Goal: Transaction & Acquisition: Purchase product/service

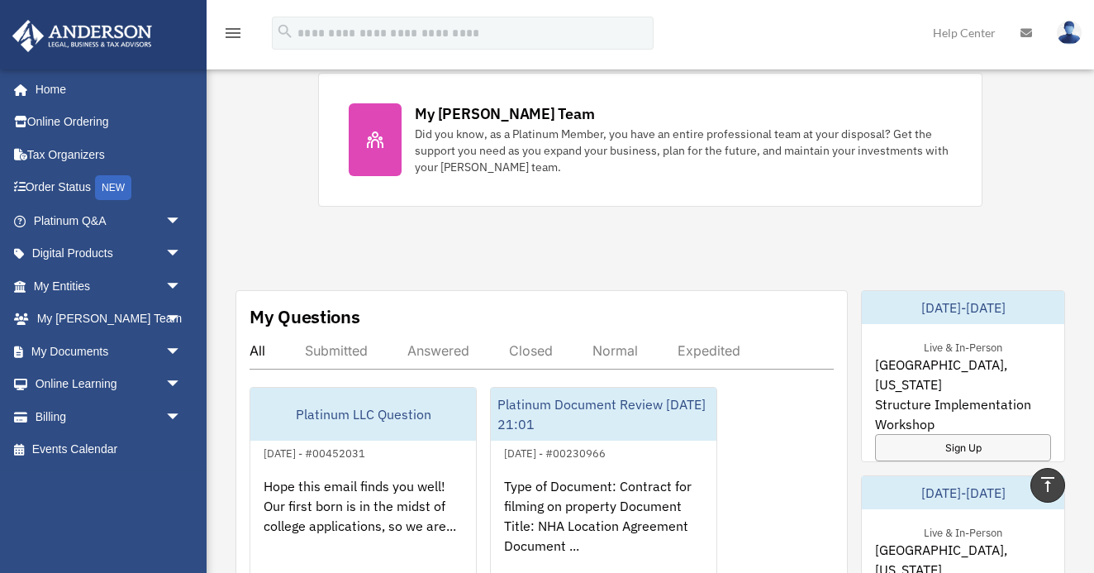
scroll to position [724, 0]
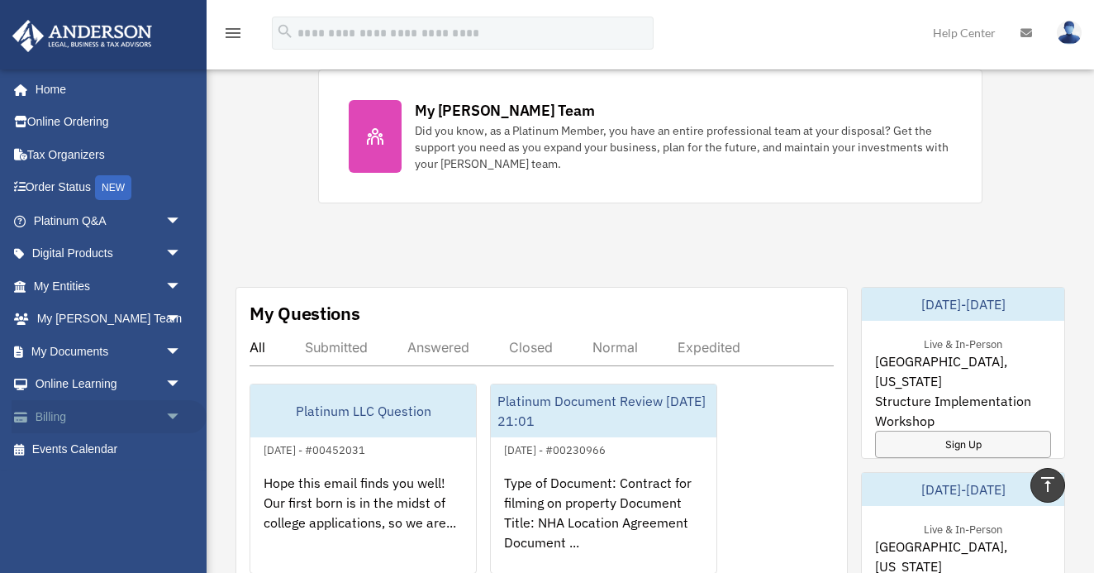
click at [41, 418] on link "Billing arrow_drop_down" at bounding box center [109, 416] width 195 height 33
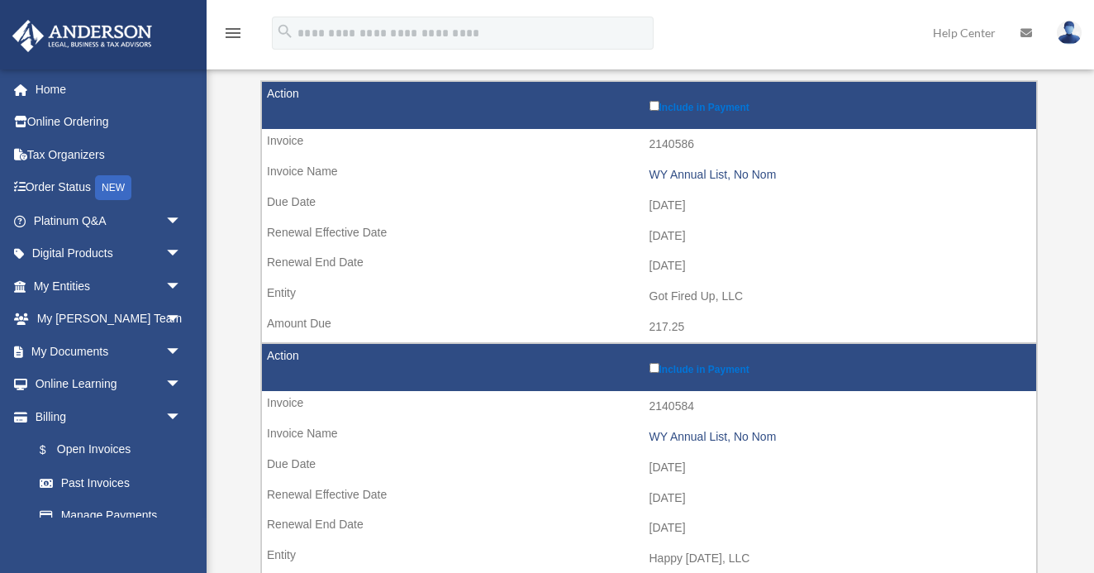
scroll to position [207, 0]
click at [656, 110] on td "Include in Payment" at bounding box center [649, 106] width 774 height 48
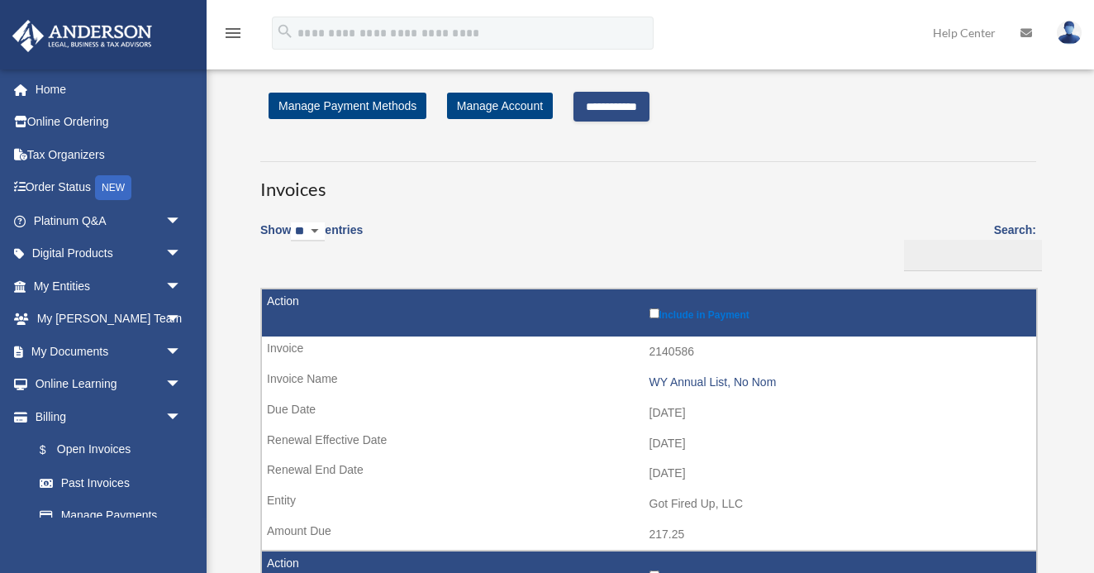
scroll to position [0, 0]
click at [646, 107] on input "**********" at bounding box center [611, 107] width 76 height 30
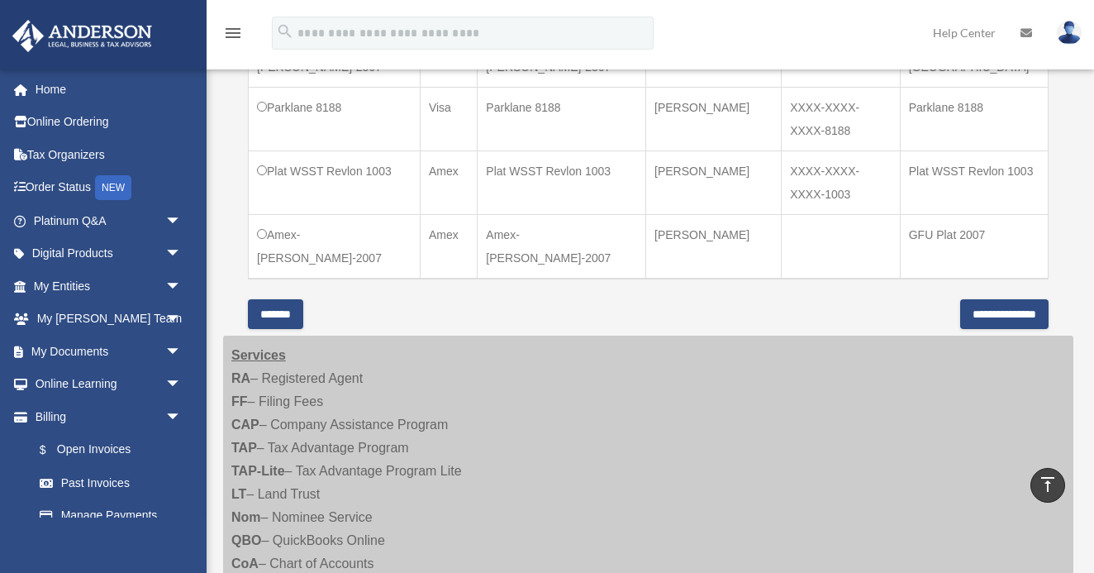
scroll to position [743, 0]
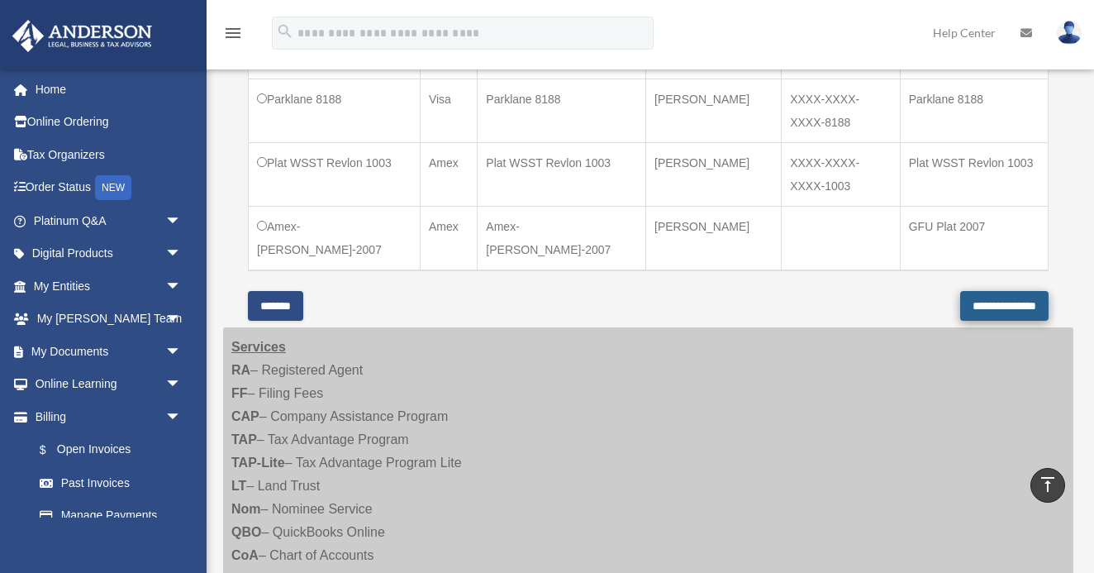
click at [960, 309] on input "**********" at bounding box center [1004, 306] width 88 height 30
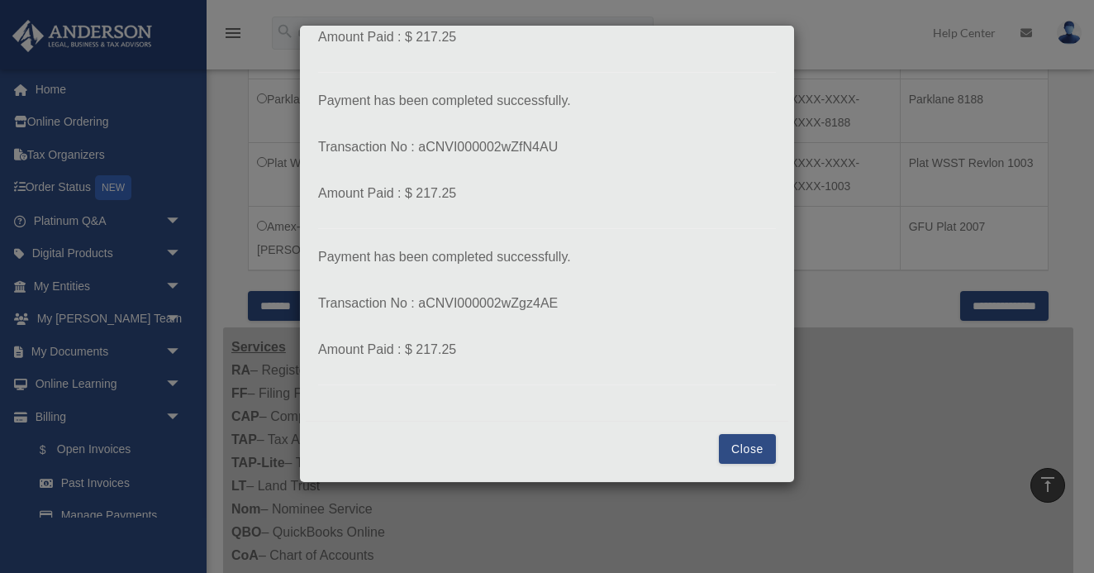
scroll to position [157, 0]
click at [748, 441] on button "Close" at bounding box center [747, 449] width 57 height 30
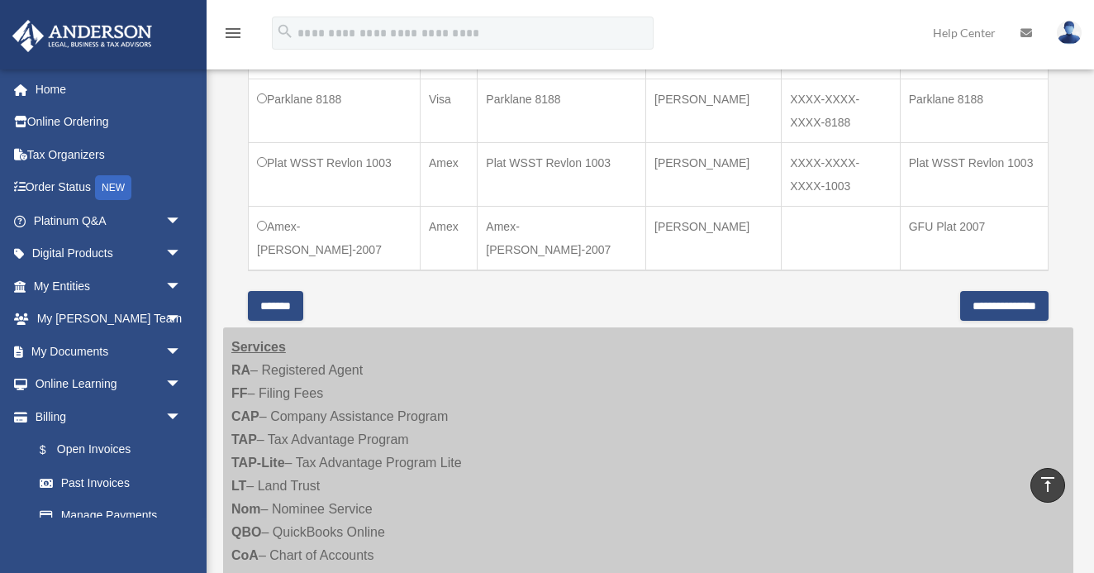
click at [1066, 36] on img at bounding box center [1069, 33] width 25 height 24
click at [1063, 33] on img at bounding box center [1069, 33] width 25 height 24
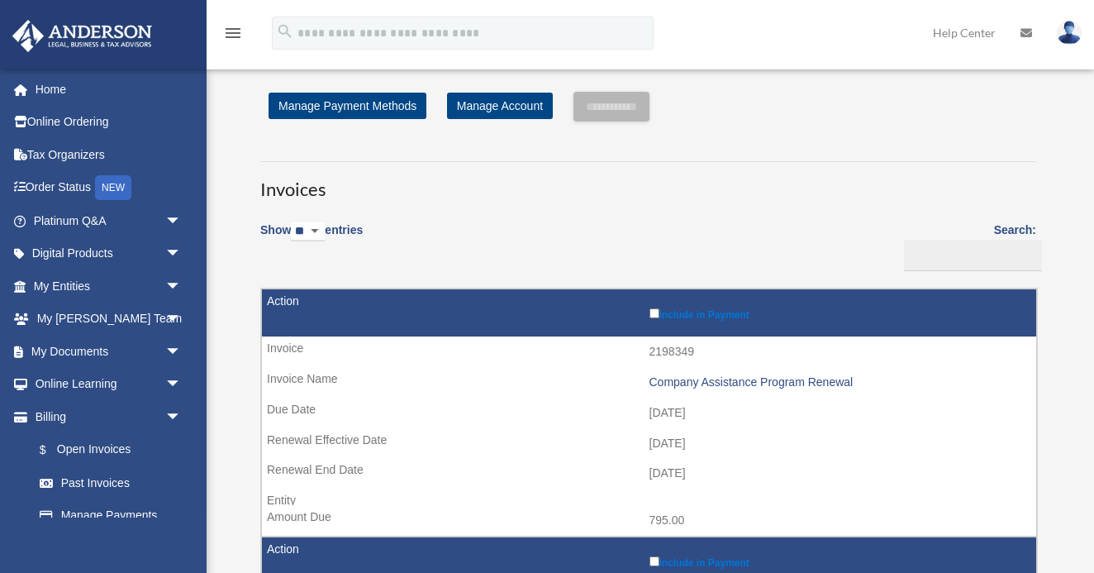
click at [1064, 28] on img at bounding box center [1069, 33] width 25 height 24
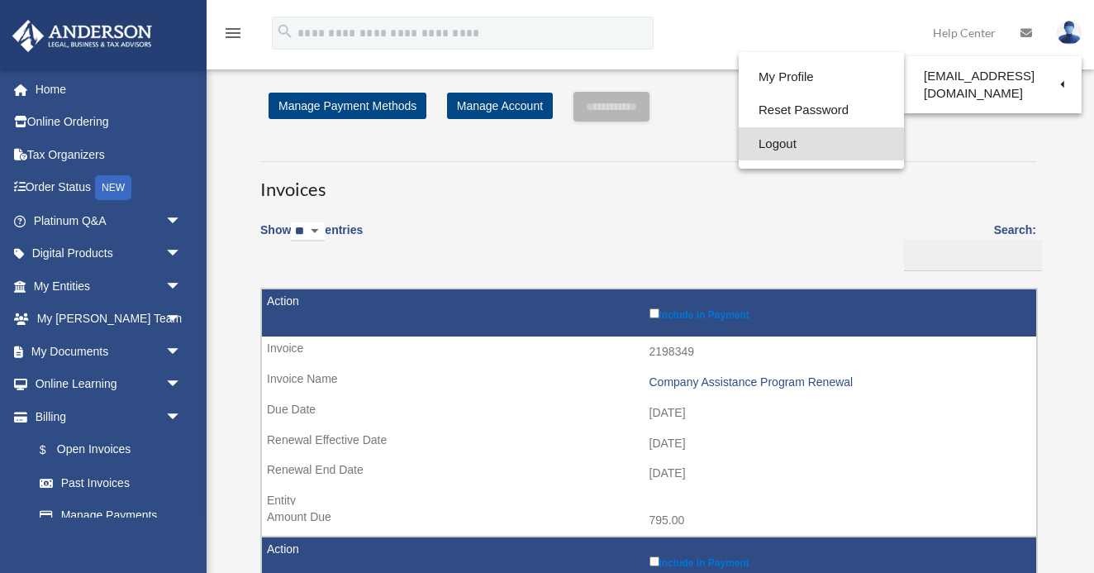
click at [781, 147] on link "Logout" at bounding box center [821, 144] width 165 height 34
